Goal: Check status

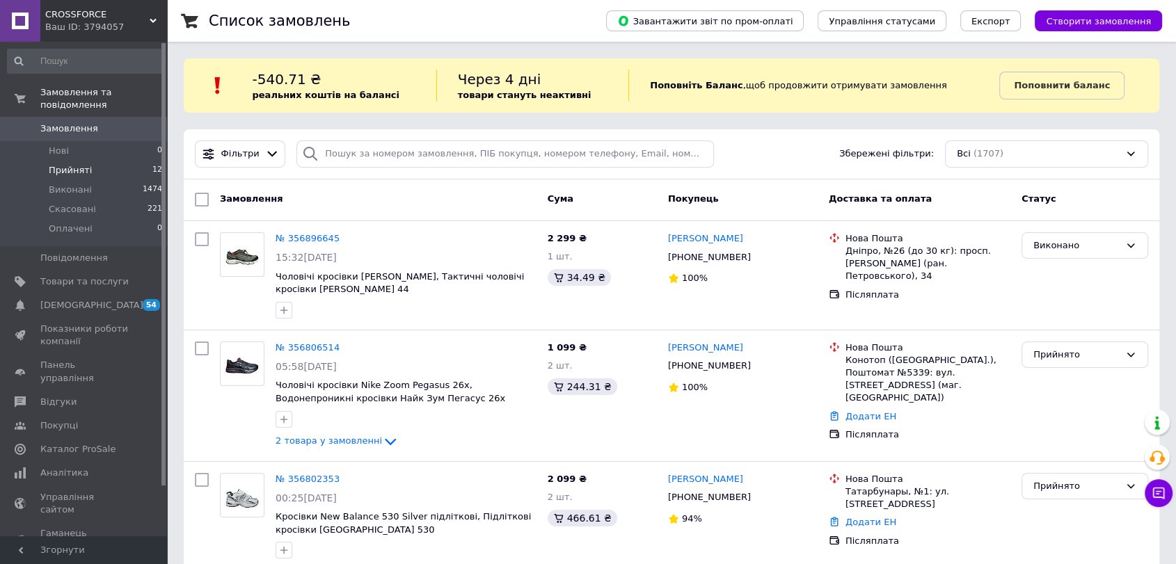
click at [72, 164] on span "Прийняті" at bounding box center [70, 170] width 43 height 13
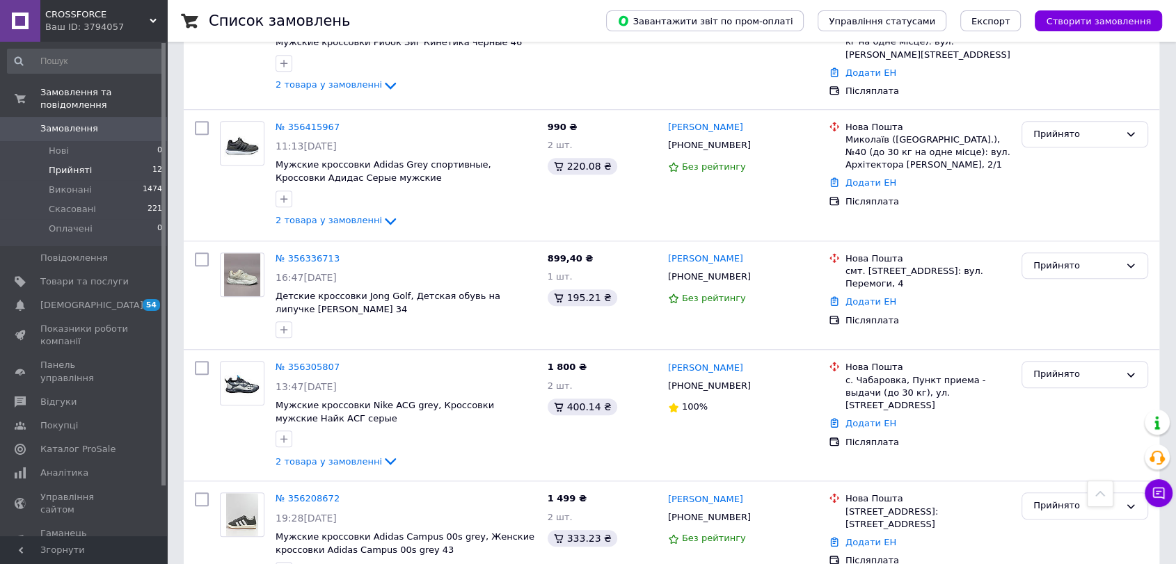
scroll to position [1173, 0]
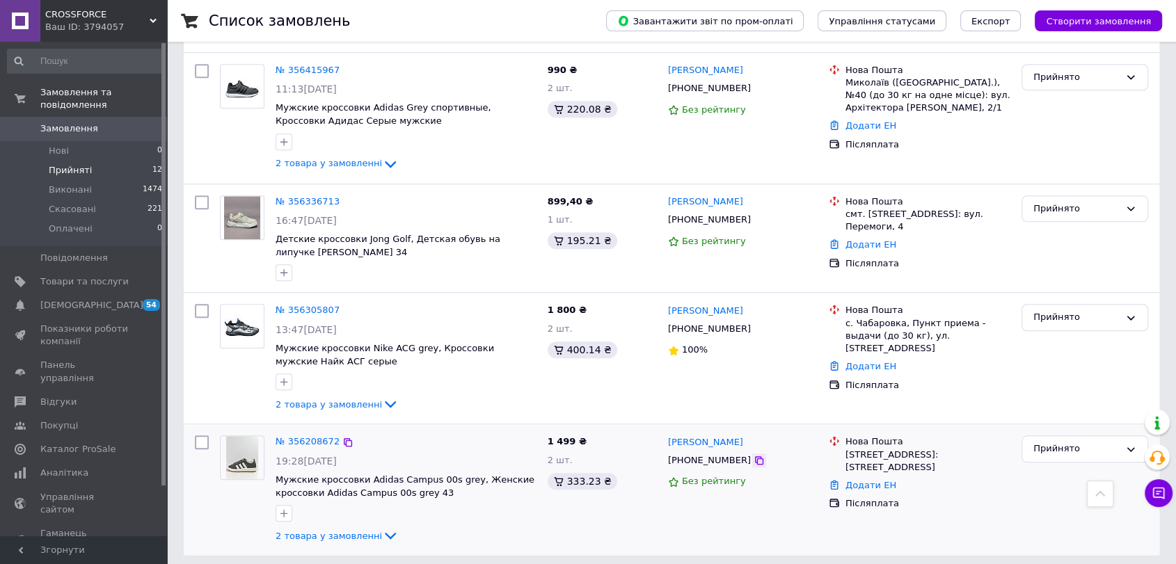
click at [754, 455] on icon at bounding box center [759, 460] width 11 height 11
click at [1158, 498] on icon at bounding box center [1159, 493] width 14 height 14
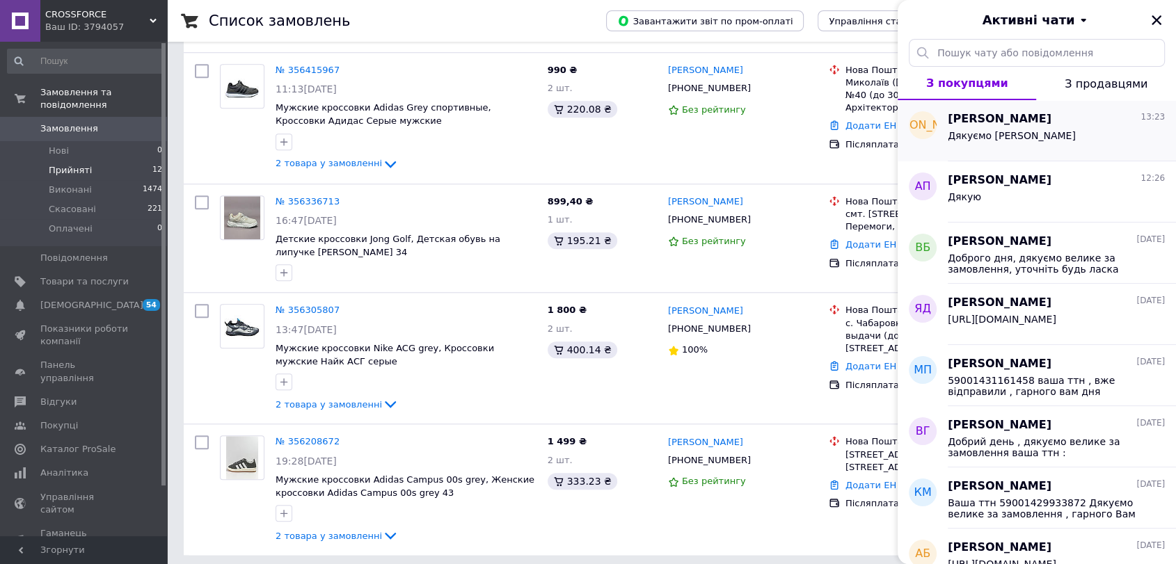
click at [1019, 144] on div "Дякуємо Вам" at bounding box center [1056, 138] width 217 height 22
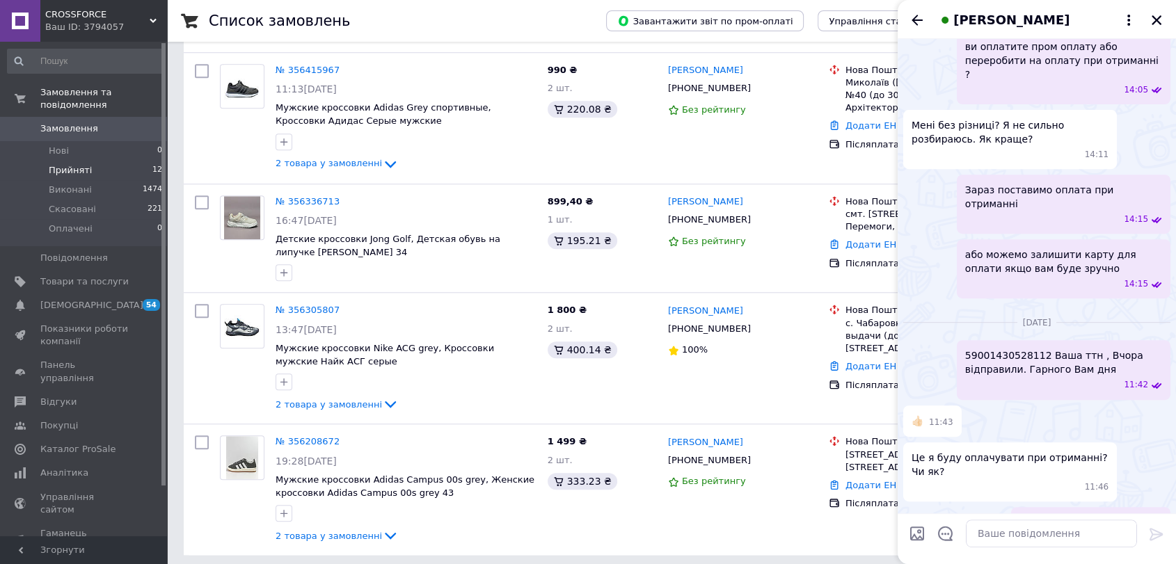
scroll to position [674, 0]
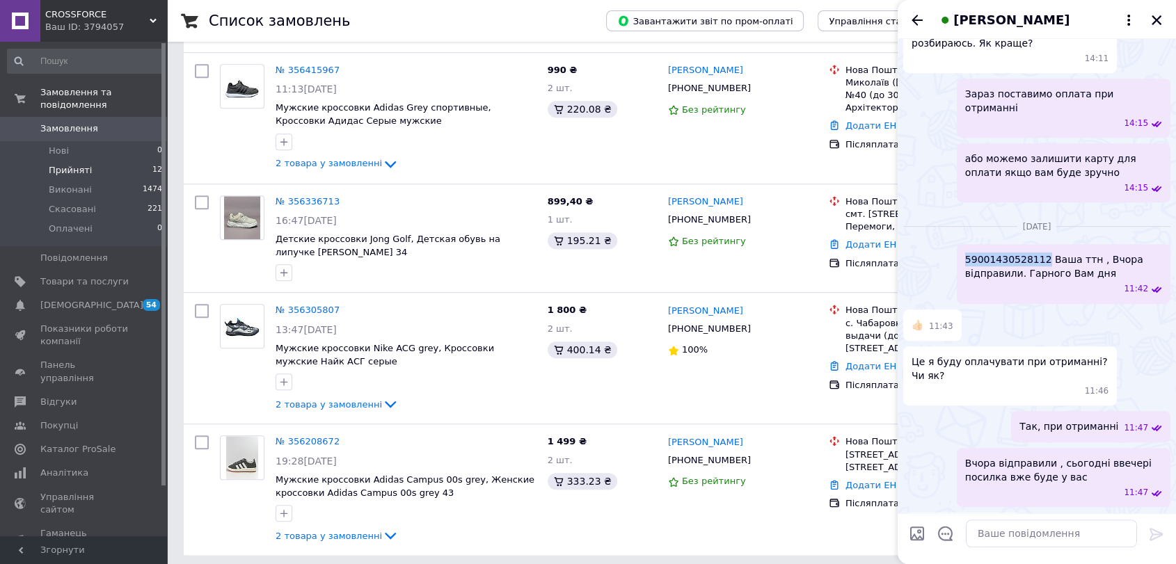
drag, startPoint x: 962, startPoint y: 202, endPoint x: 1038, endPoint y: 205, distance: 75.2
click at [1038, 244] on div "59001430528112 Ваша ттн , Вчора відправили. Гарного Вам дня 11:42" at bounding box center [1064, 273] width 214 height 59
copy span "59001430528112"
click at [1155, 19] on icon "Закрити" at bounding box center [1157, 20] width 10 height 10
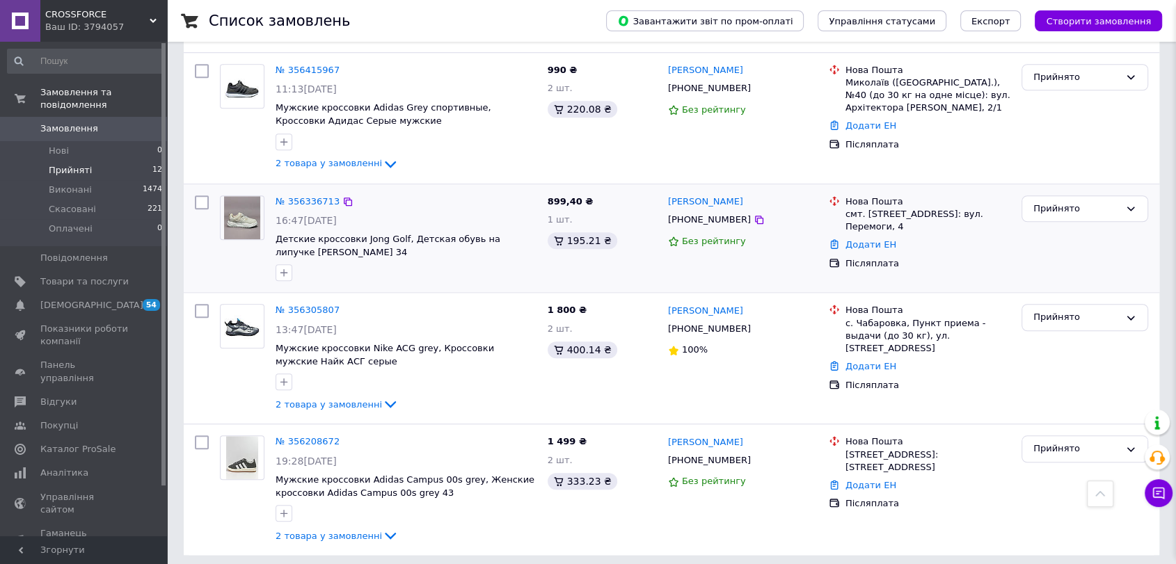
scroll to position [1096, 0]
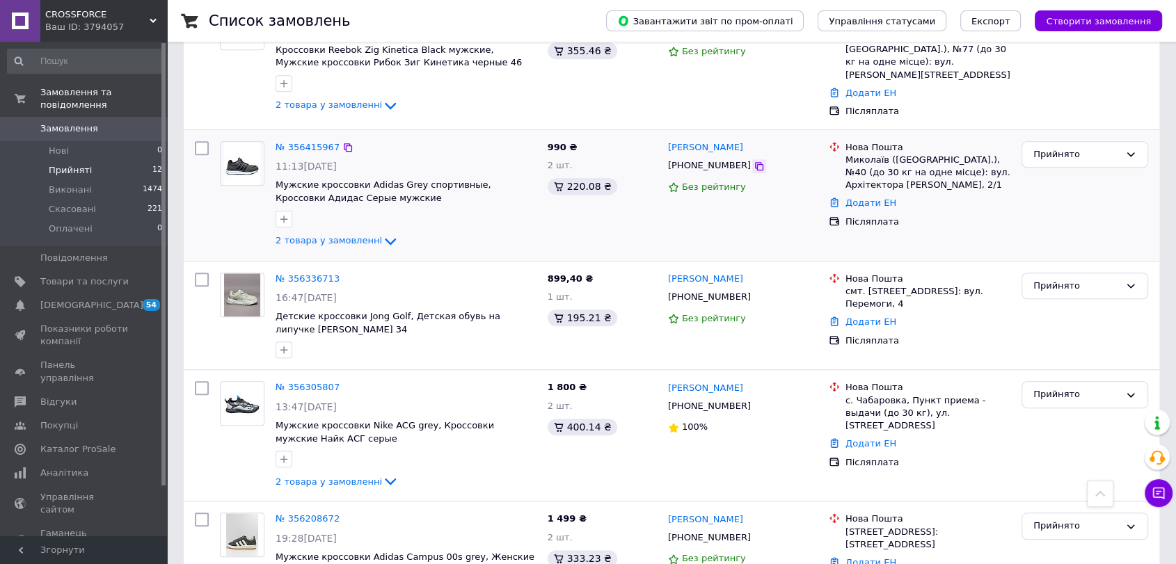
click at [755, 162] on icon at bounding box center [759, 166] width 8 height 8
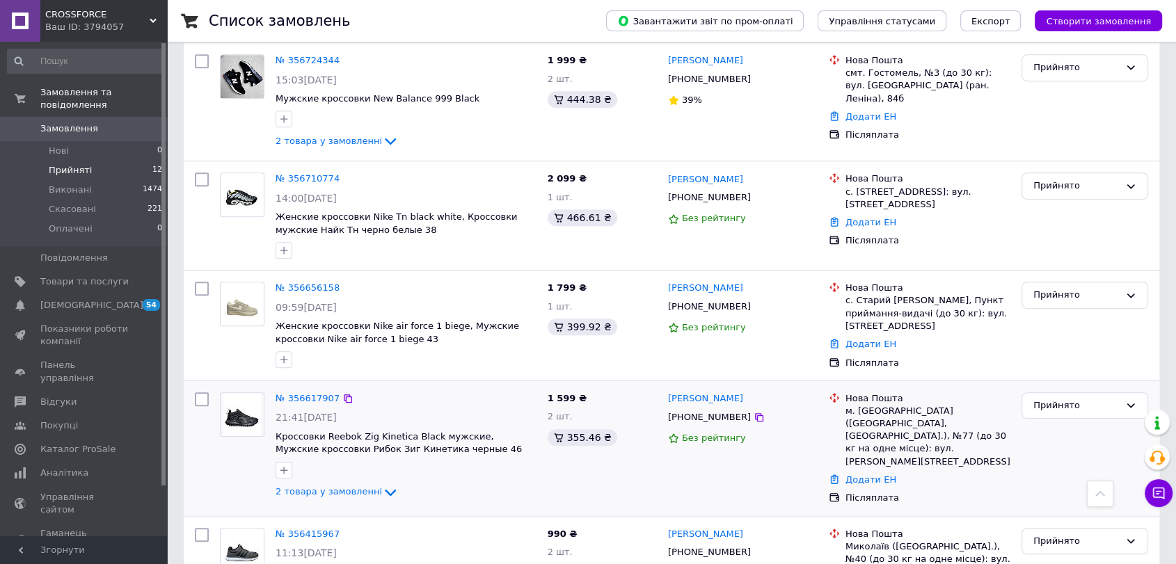
scroll to position [632, 0]
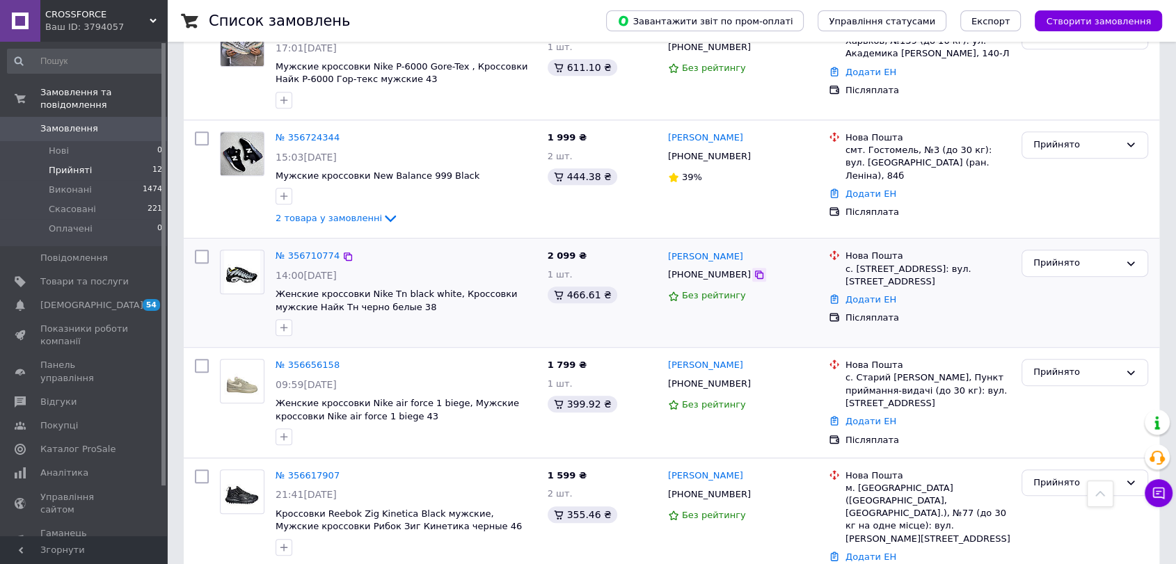
click at [754, 275] on icon at bounding box center [759, 274] width 11 height 11
drag, startPoint x: 305, startPoint y: 252, endPoint x: 344, endPoint y: 257, distance: 38.7
click at [344, 257] on icon at bounding box center [347, 256] width 11 height 11
